Goal: Task Accomplishment & Management: Complete application form

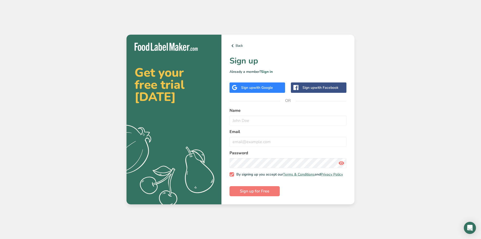
click at [256, 87] on span "with Google" at bounding box center [263, 87] width 20 height 5
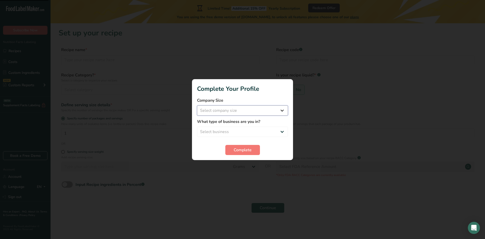
click at [254, 109] on select "Select company size Fewer than 10 Employees 10 to 50 Employees 51 to 500 Employ…" at bounding box center [242, 110] width 91 height 10
select select "1"
click at [197, 105] on select "Select company size Fewer than 10 Employees 10 to 50 Employees 51 to 500 Employ…" at bounding box center [242, 110] width 91 height 10
click at [252, 129] on select "Select business Packaged Food Manufacturer Restaurant & Cafe Bakery Meal Plans …" at bounding box center [242, 132] width 91 height 10
select select "8"
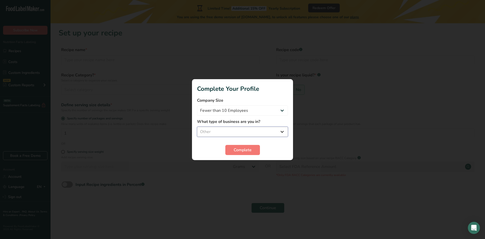
click at [197, 127] on select "Select business Packaged Food Manufacturer Restaurant & Cafe Bakery Meal Plans …" at bounding box center [242, 132] width 91 height 10
click at [236, 154] on button "Complete" at bounding box center [242, 150] width 35 height 10
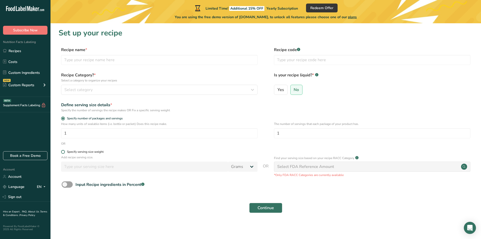
click at [89, 150] on form "Recipe name * Recipe code .a-a{fill:#347362;}.b-a{fill:#fff;} Recipe Category? …" at bounding box center [266, 131] width 415 height 169
click at [82, 155] on p "Add recipe serving size." at bounding box center [159, 157] width 197 height 5
click at [82, 153] on div "Specify serving size weight" at bounding box center [85, 152] width 37 height 4
click at [64, 153] on input "Specify serving size weight" at bounding box center [62, 151] width 3 height 3
radio input "true"
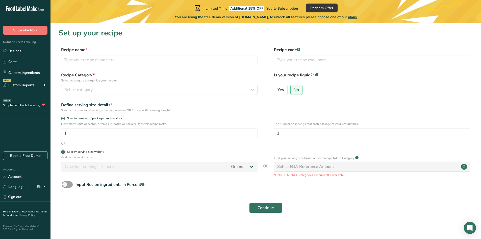
radio input "false"
